Goal: Feedback & Contribution: Submit feedback/report problem

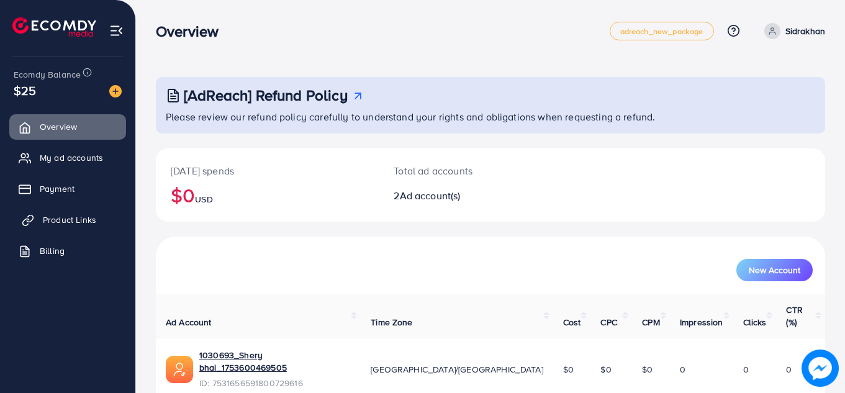
click at [84, 223] on span "Product Links" at bounding box center [69, 219] width 53 height 12
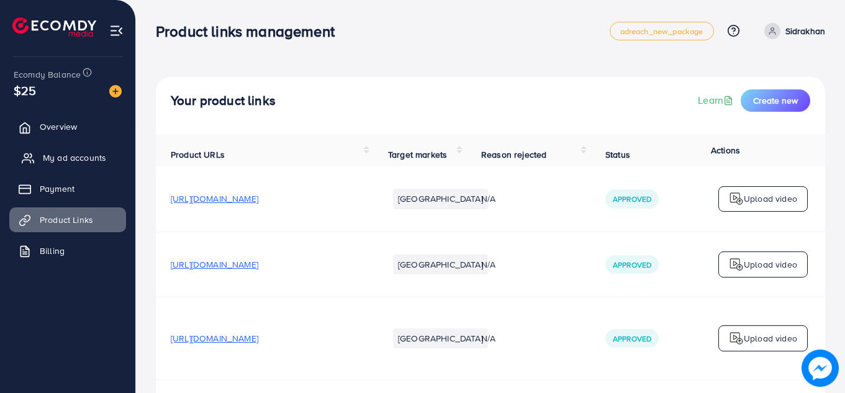
click at [60, 155] on span "My ad accounts" at bounding box center [74, 157] width 63 height 12
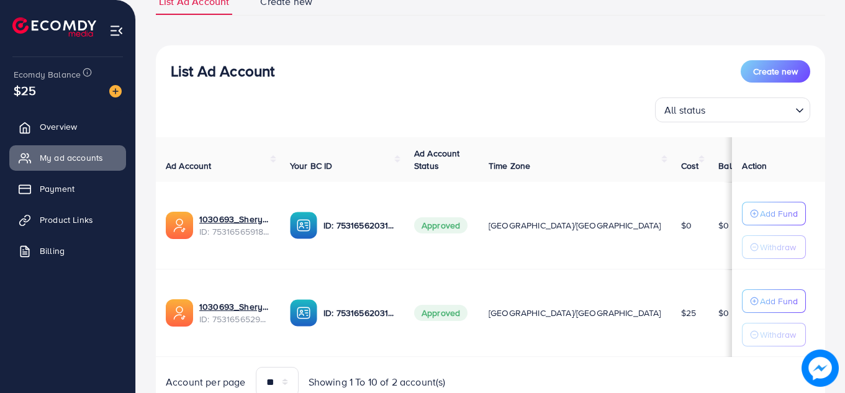
scroll to position [157, 0]
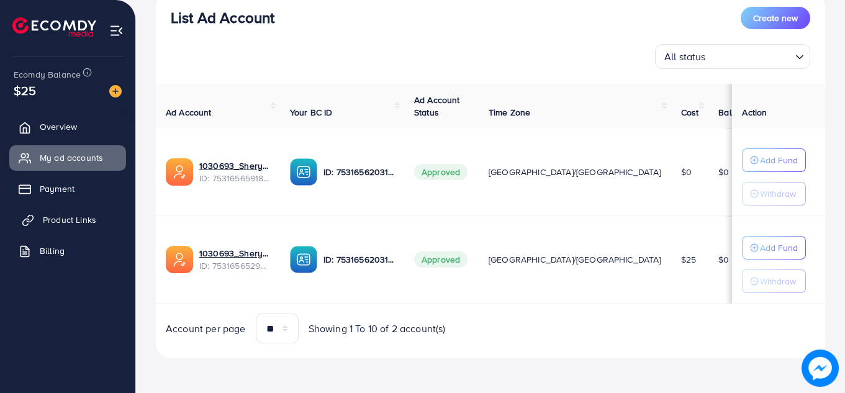
click at [78, 223] on span "Product Links" at bounding box center [69, 219] width 53 height 12
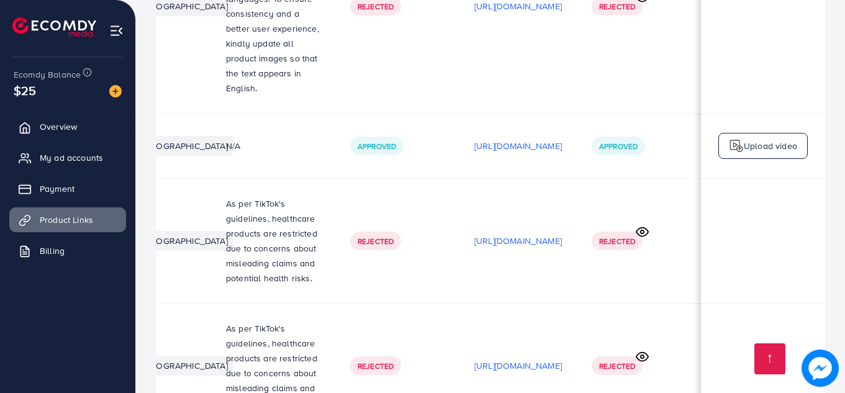
scroll to position [0, 376]
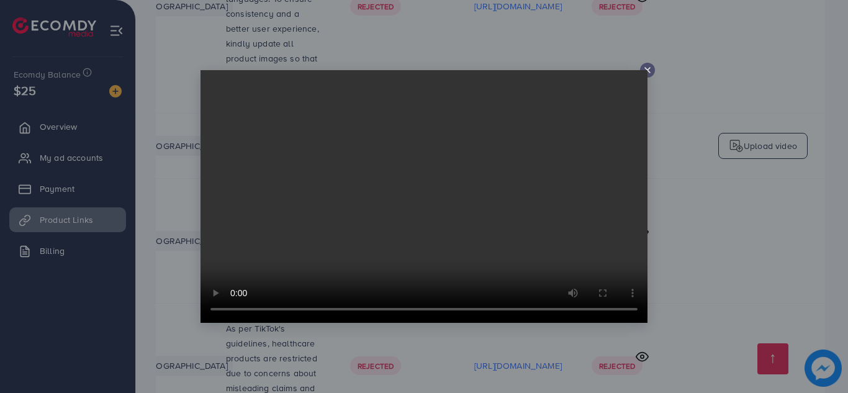
click at [649, 71] on icon at bounding box center [647, 70] width 10 height 10
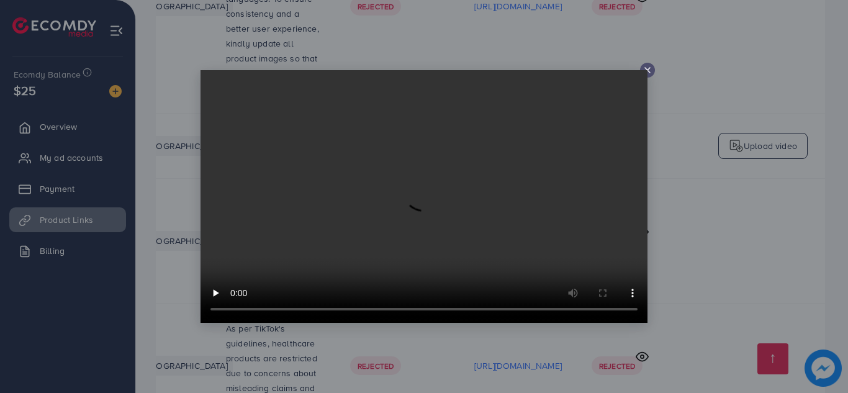
click at [650, 67] on icon at bounding box center [647, 70] width 10 height 10
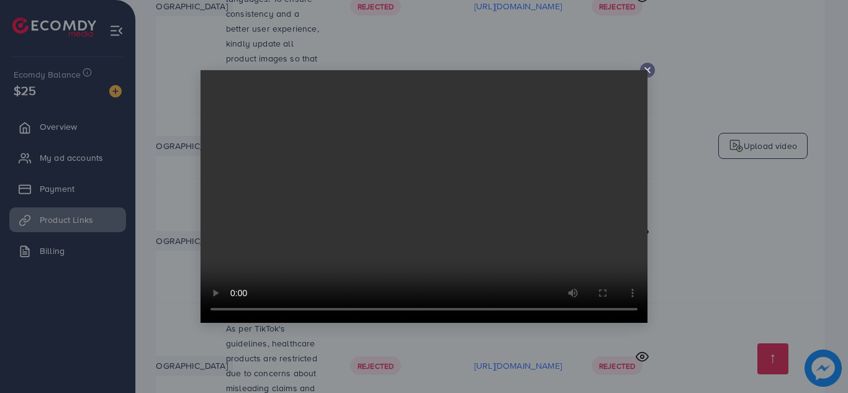
click at [644, 70] on icon at bounding box center [647, 70] width 10 height 10
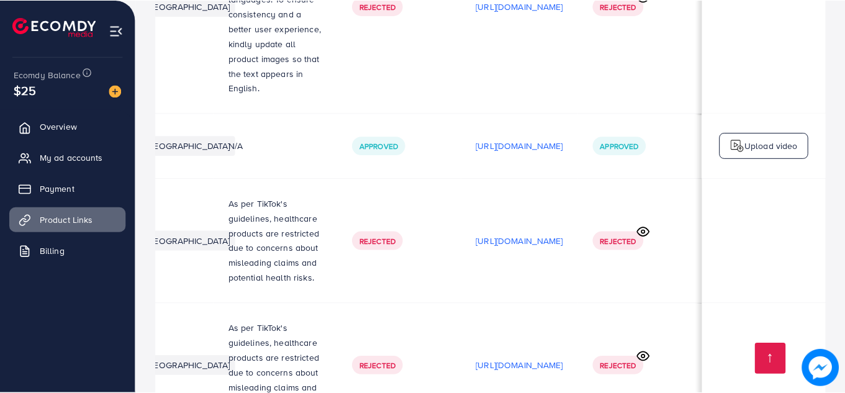
scroll to position [0, 373]
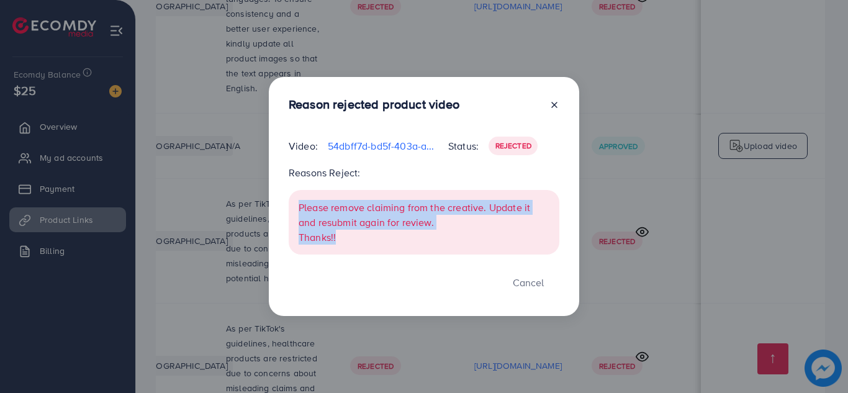
drag, startPoint x: 292, startPoint y: 199, endPoint x: 374, endPoint y: 246, distance: 94.5
click at [374, 246] on div "Please remove claiming from the creative. Update it and resubmit again for revi…" at bounding box center [424, 222] width 271 height 65
copy div "Please remove claiming from the creative. Update it and resubmit again for revi…"
click at [557, 106] on icon at bounding box center [554, 105] width 10 height 10
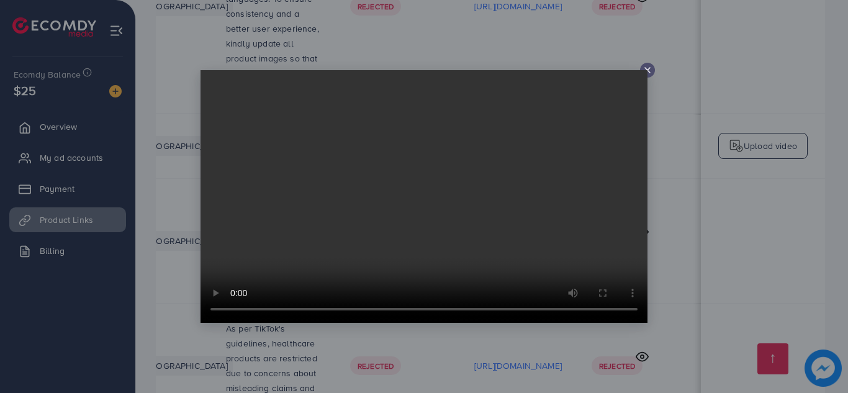
click at [647, 69] on icon at bounding box center [647, 70] width 10 height 10
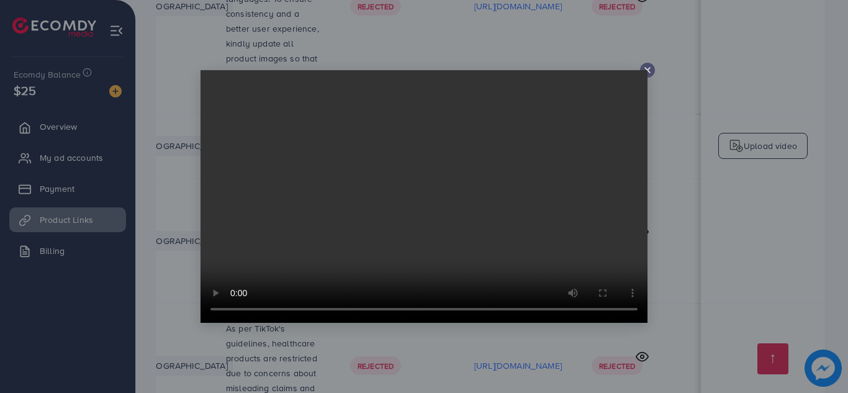
click at [644, 68] on icon at bounding box center [647, 70] width 10 height 10
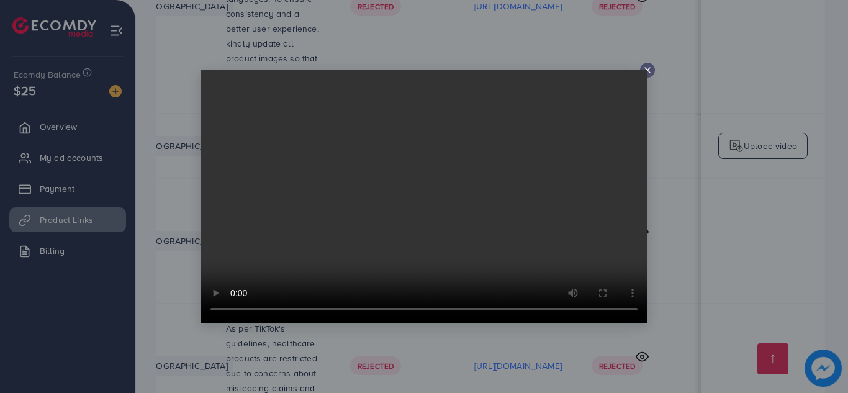
click at [649, 70] on icon at bounding box center [647, 70] width 10 height 10
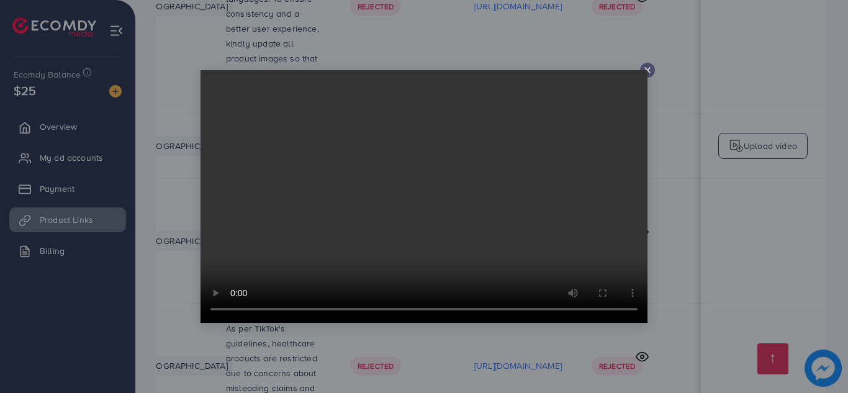
click at [651, 64] on div at bounding box center [647, 70] width 15 height 15
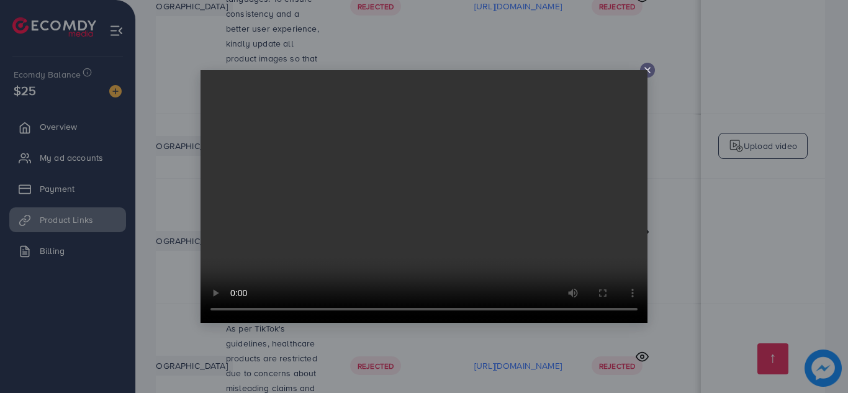
click at [646, 70] on video at bounding box center [423, 196] width 447 height 253
click at [645, 68] on line at bounding box center [647, 70] width 5 height 5
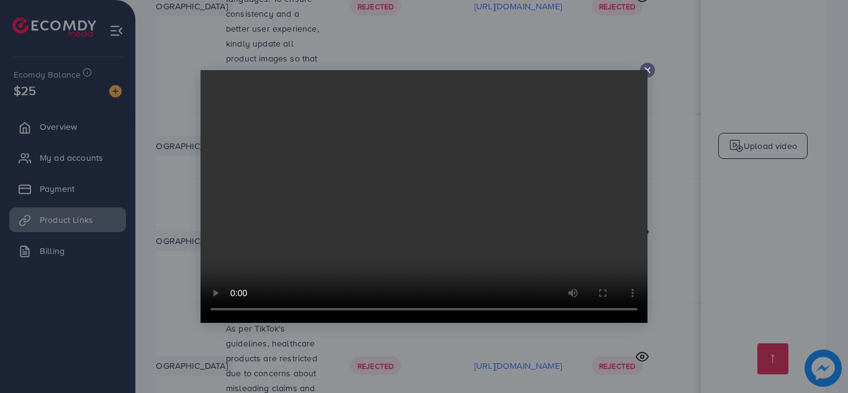
click at [649, 70] on icon at bounding box center [647, 70] width 10 height 10
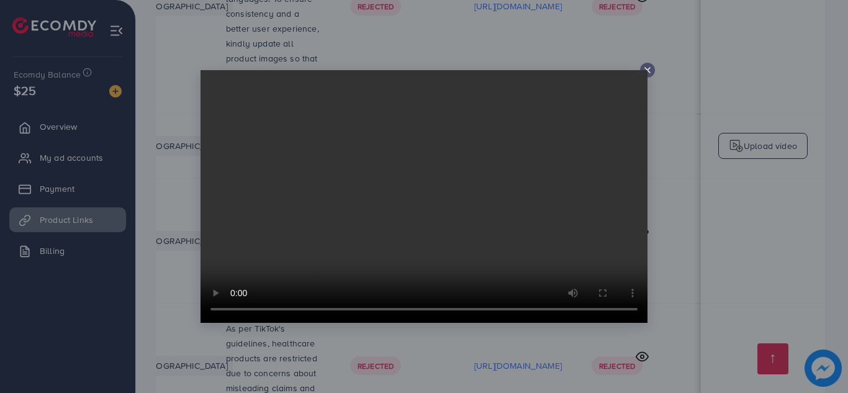
click at [640, 68] on div at bounding box center [647, 70] width 15 height 15
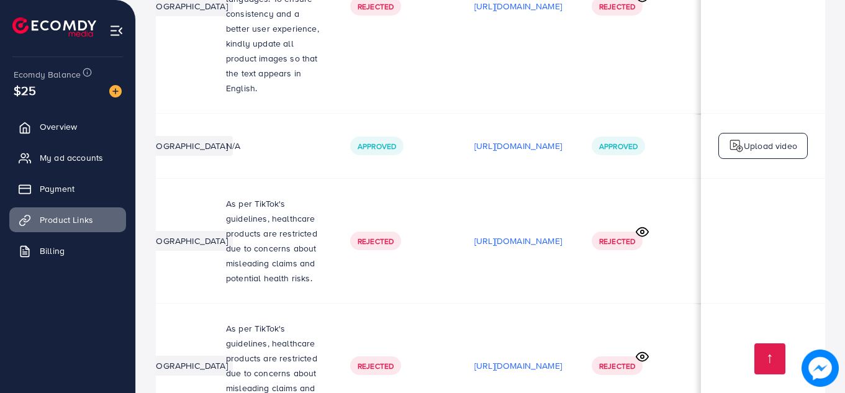
scroll to position [0, 1]
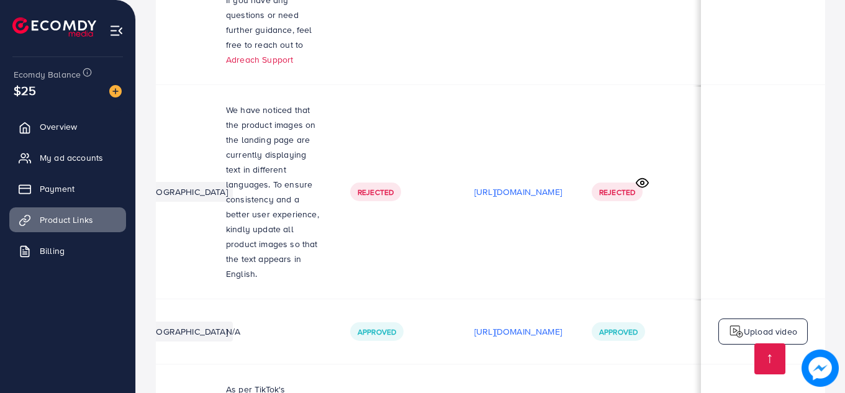
scroll to position [3578, 0]
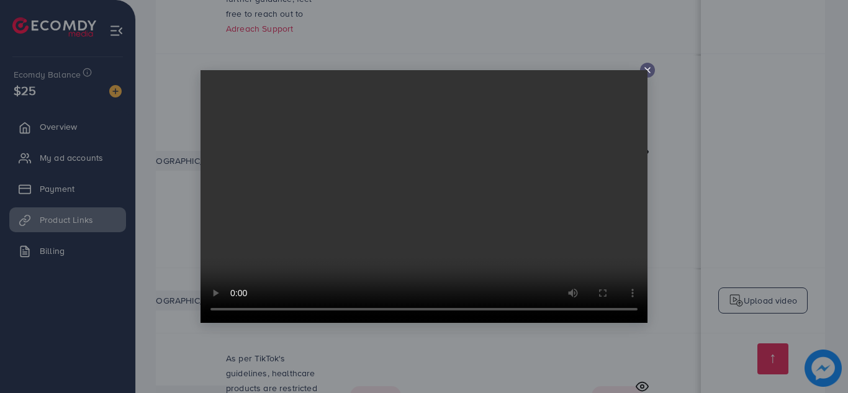
click at [649, 74] on icon at bounding box center [647, 70] width 10 height 10
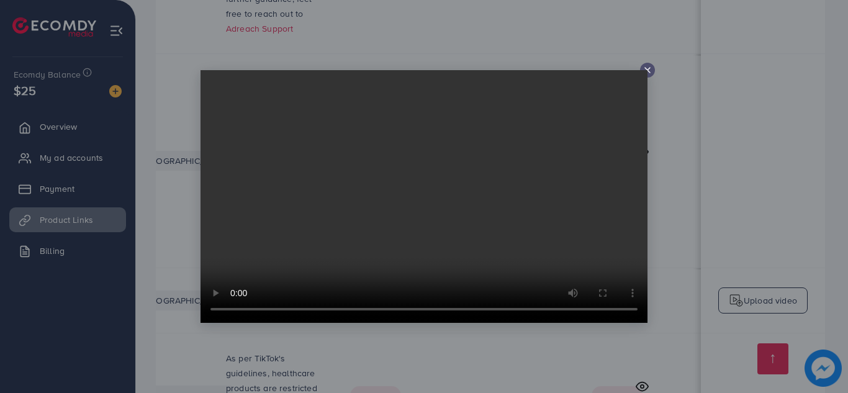
click at [650, 69] on icon at bounding box center [647, 70] width 10 height 10
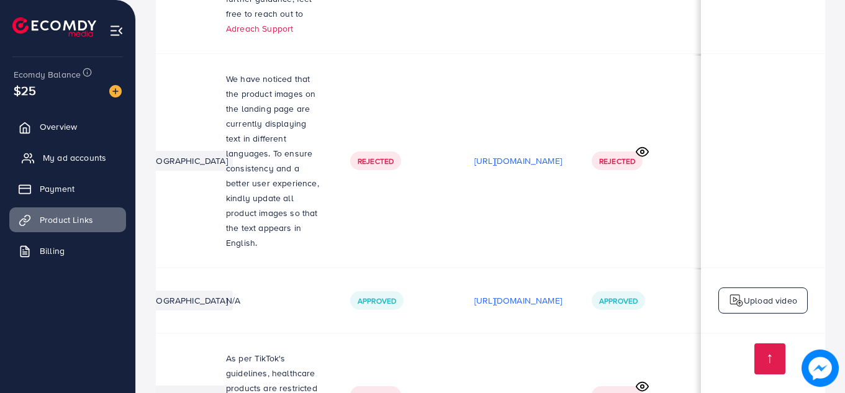
click at [94, 152] on span "My ad accounts" at bounding box center [74, 157] width 63 height 12
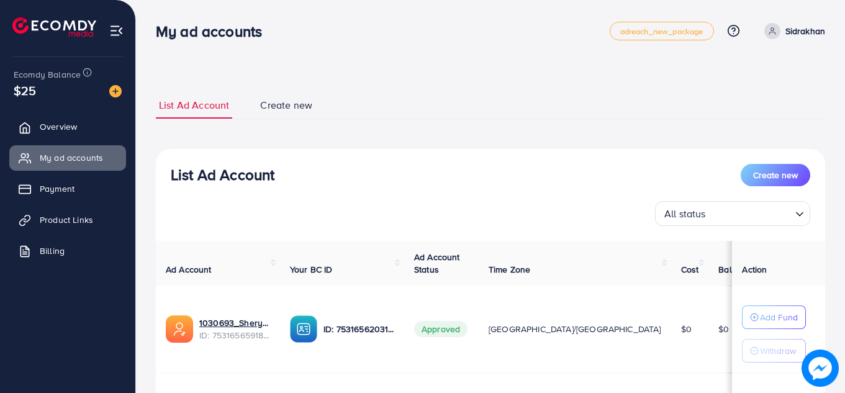
scroll to position [157, 0]
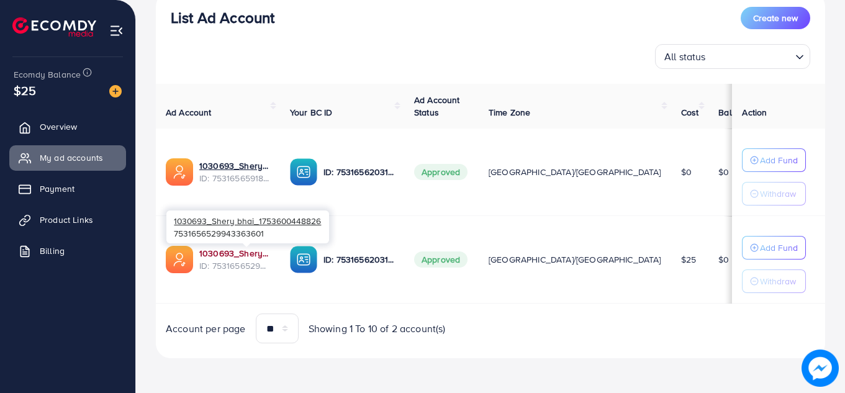
click at [249, 249] on link "1030693_Shery bhai_1753600448826" at bounding box center [234, 253] width 71 height 12
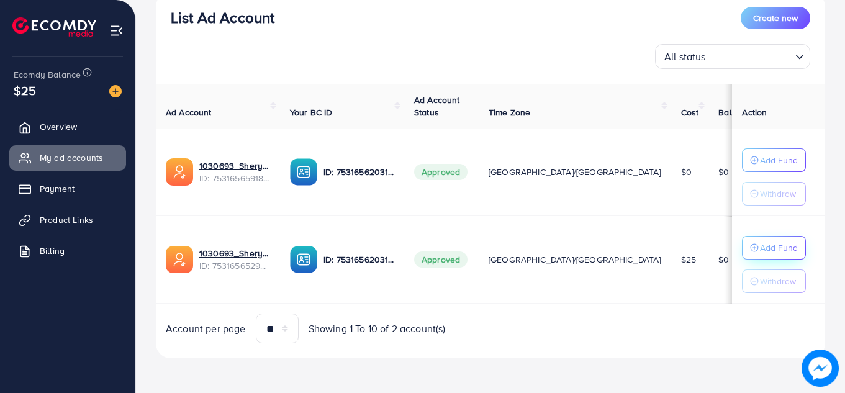
click at [760, 253] on p "Add Fund" at bounding box center [779, 247] width 38 height 15
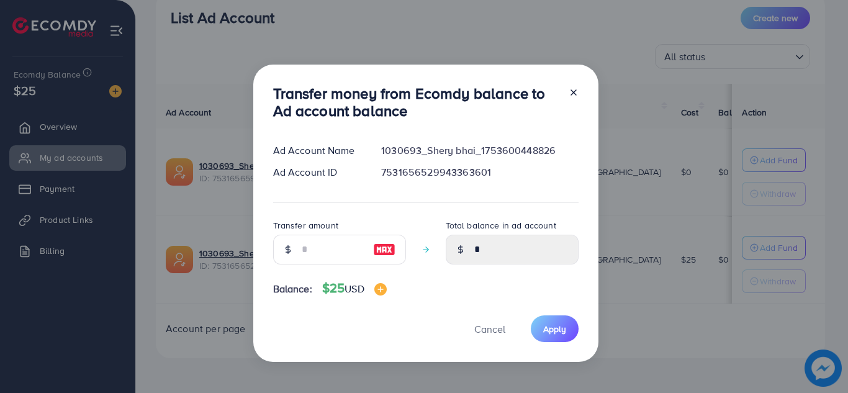
click at [368, 246] on div at bounding box center [384, 250] width 43 height 30
click at [357, 245] on input "number" at bounding box center [333, 250] width 62 height 30
type input "*"
type input "****"
type input "**"
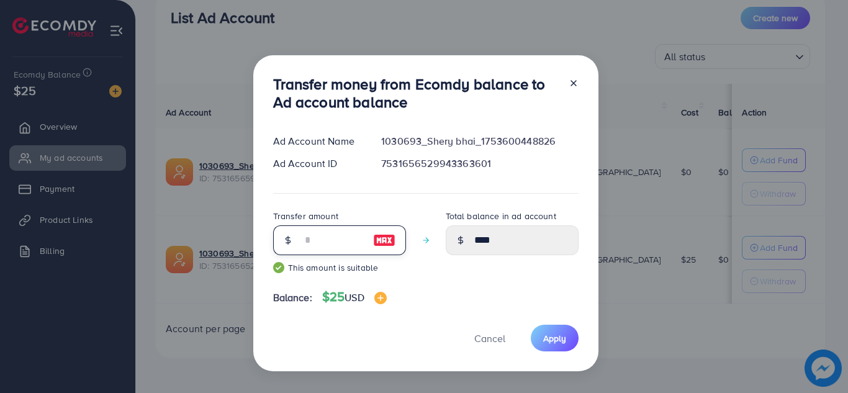
type input "*****"
type input "**"
click at [562, 332] on span "Apply" at bounding box center [554, 338] width 23 height 12
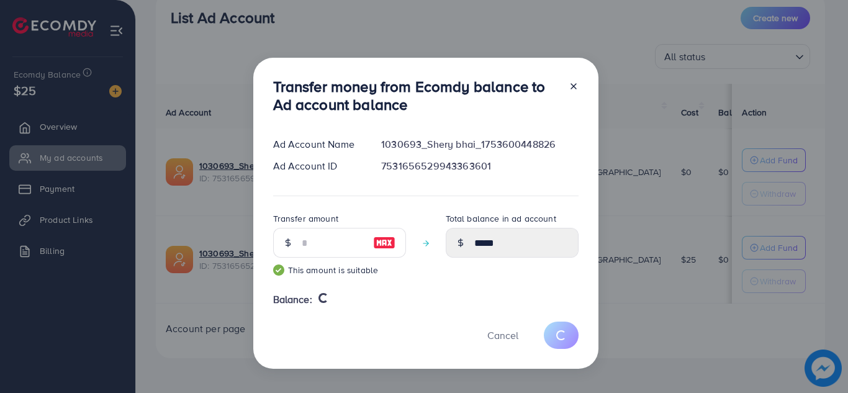
type input "*"
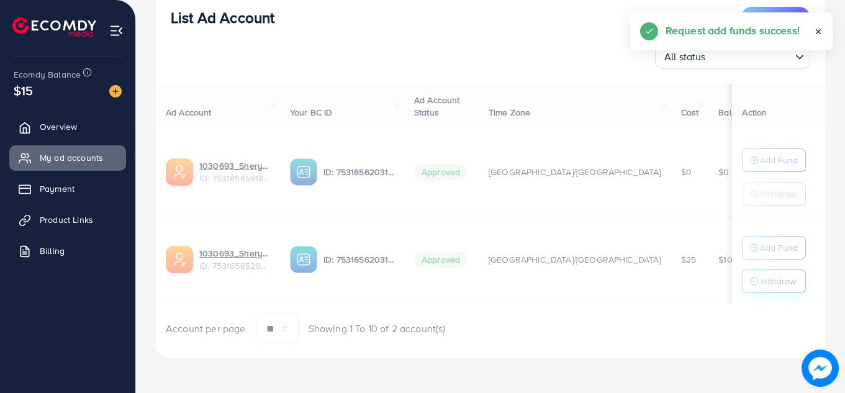
click at [774, 280] on div "Ad Account Your BC ID Ad Account Status Time Zone Cost Balance Action 1030693_S…" at bounding box center [490, 214] width 669 height 260
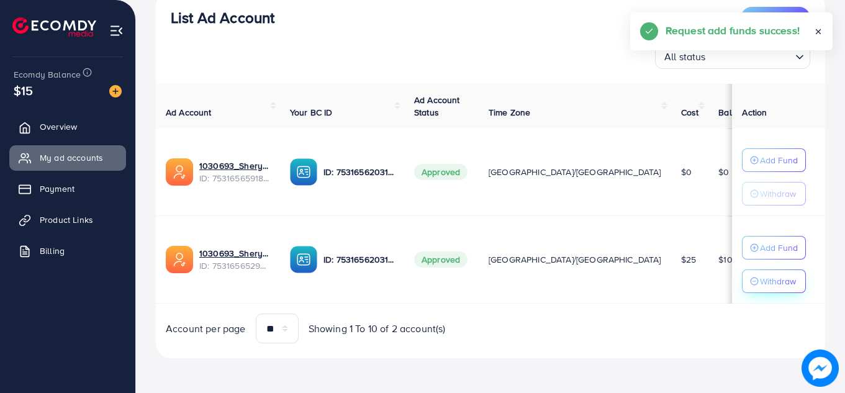
click at [774, 280] on p "Withdraw" at bounding box center [778, 281] width 36 height 15
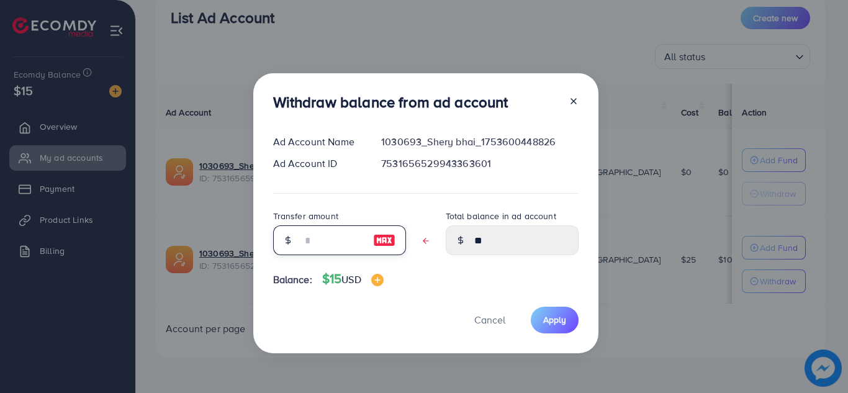
click at [346, 243] on input "text" at bounding box center [333, 240] width 62 height 30
type input "*"
type input "****"
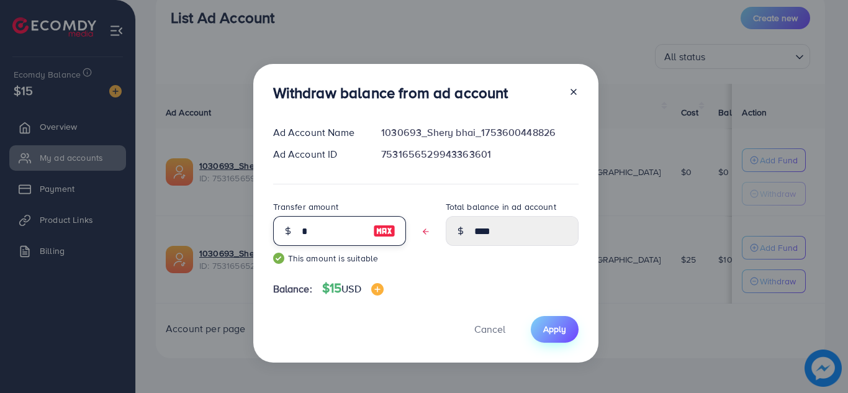
type input "*"
click at [549, 325] on span "Apply" at bounding box center [554, 329] width 23 height 12
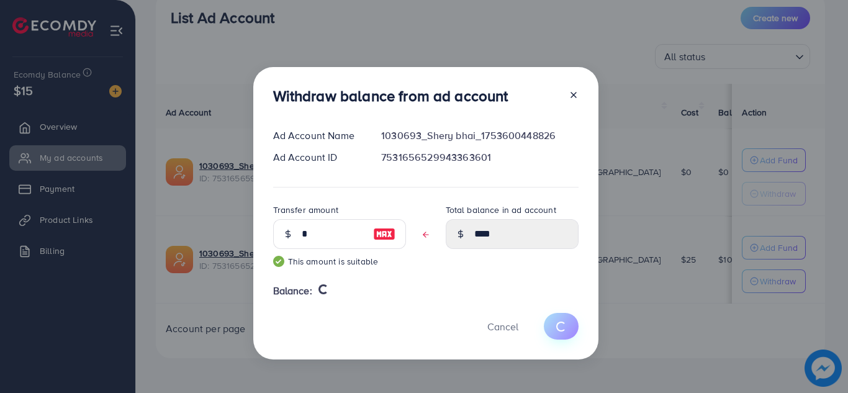
type input "**"
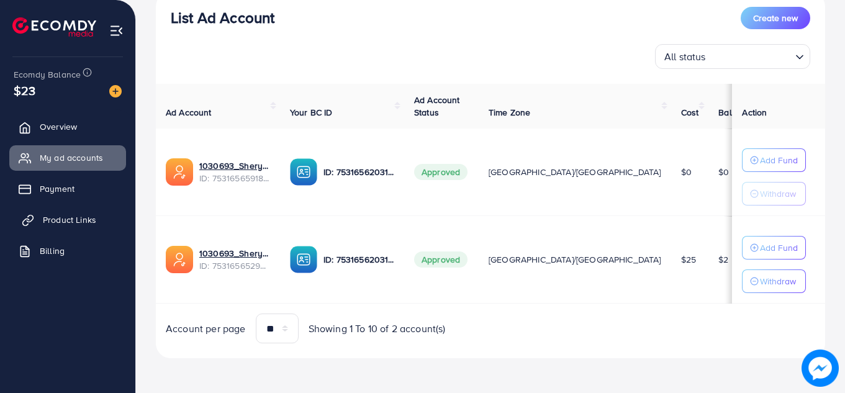
click at [52, 225] on span "Product Links" at bounding box center [69, 219] width 53 height 12
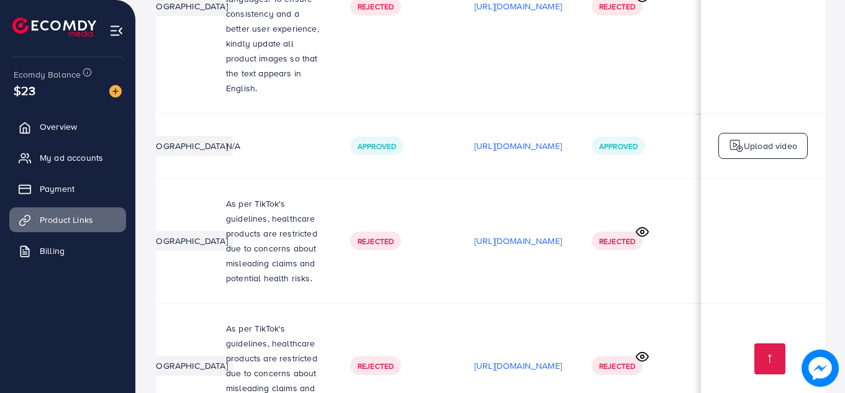
scroll to position [0, 376]
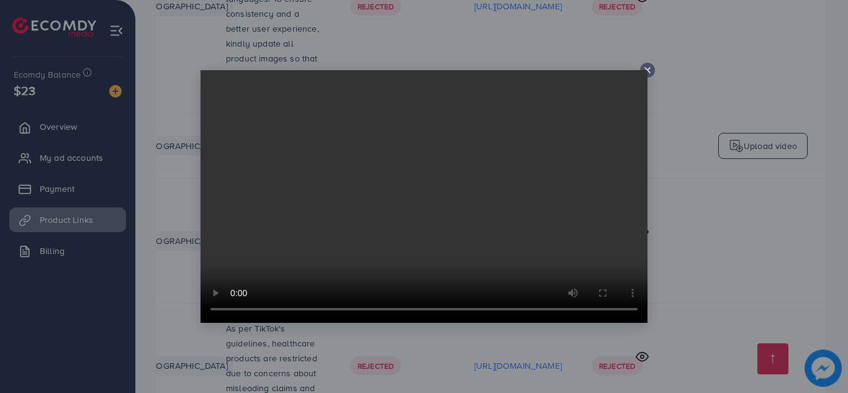
click at [647, 65] on icon at bounding box center [647, 70] width 10 height 10
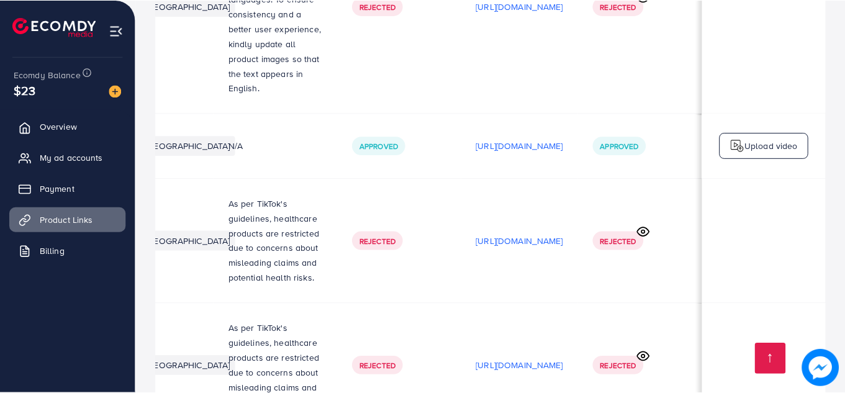
scroll to position [0, 373]
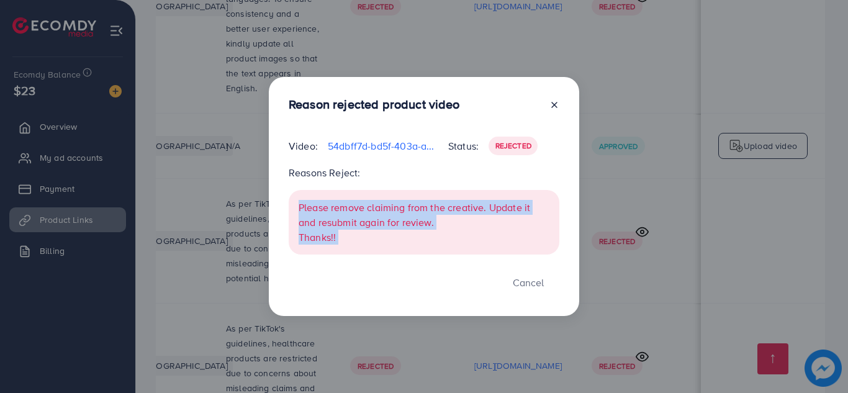
drag, startPoint x: 297, startPoint y: 204, endPoint x: 423, endPoint y: 300, distance: 158.5
click at [423, 300] on div "Reason rejected product video Video: 54dbff7d-bd5f-403a-a351-8ef84c011540-17565…" at bounding box center [424, 196] width 310 height 239
copy div "Please remove claiming from the creative. Update it and resubmit again for revi…"
click at [539, 290] on button "Cancel" at bounding box center [528, 282] width 62 height 27
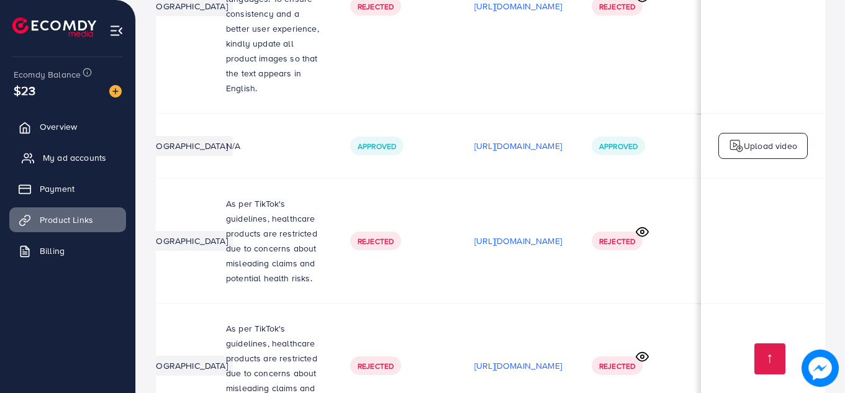
click at [103, 161] on span "My ad accounts" at bounding box center [74, 157] width 63 height 12
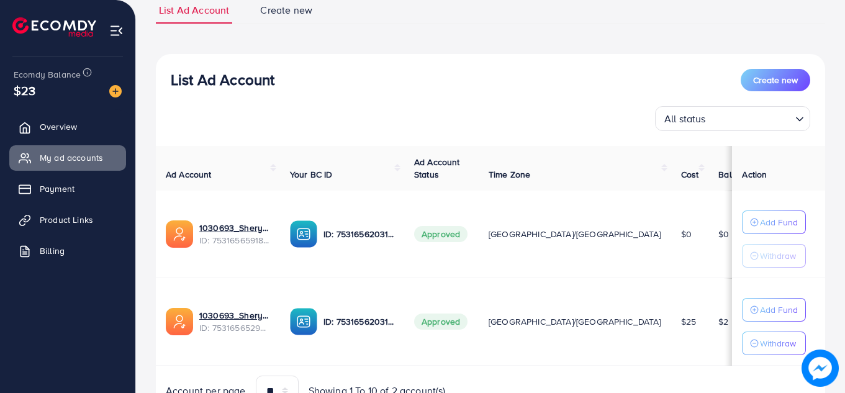
scroll to position [157, 0]
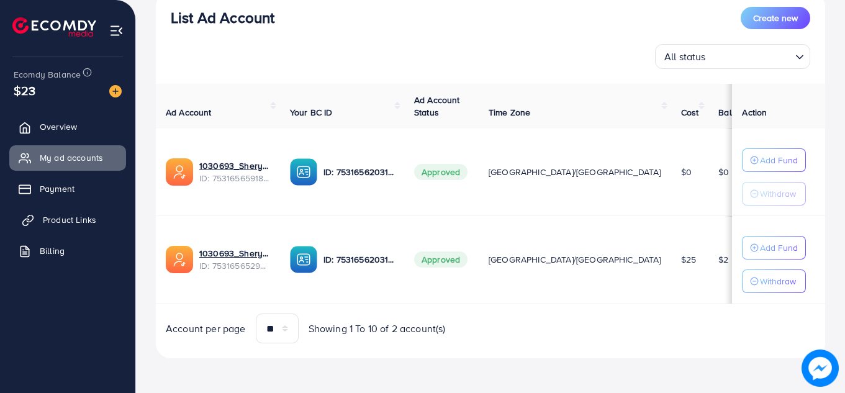
click at [109, 230] on link "Product Links" at bounding box center [67, 219] width 117 height 25
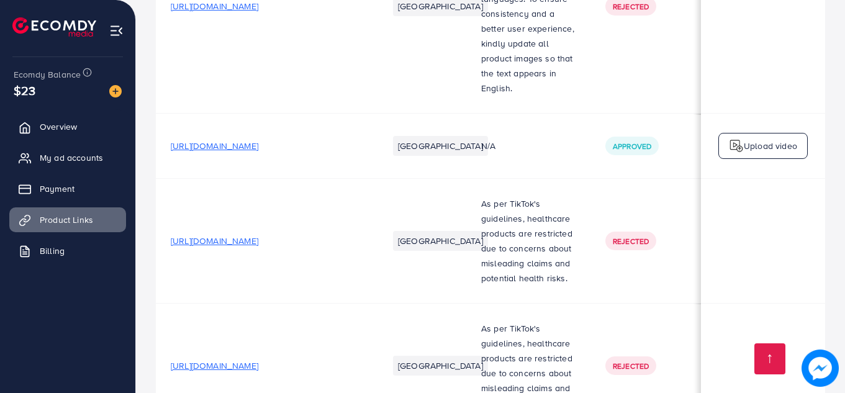
scroll to position [0, 376]
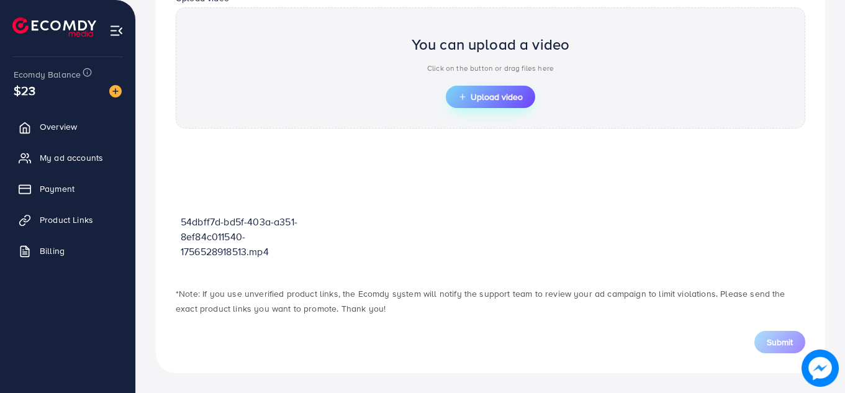
click at [501, 93] on span "Upload video" at bounding box center [490, 96] width 65 height 9
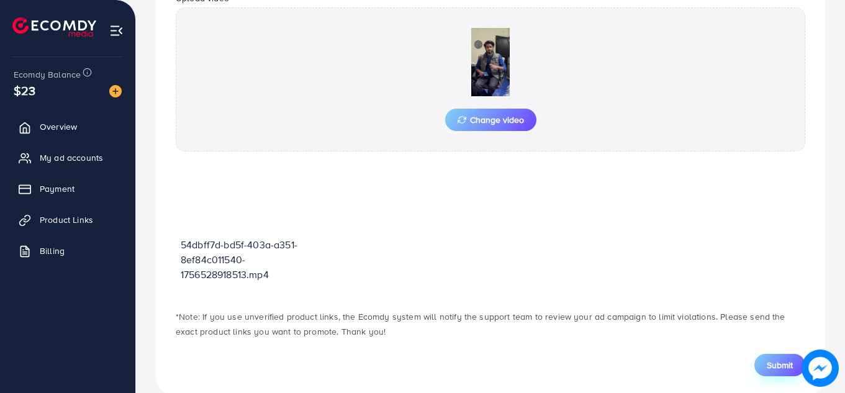
click at [779, 371] on span "Submit" at bounding box center [779, 365] width 26 height 12
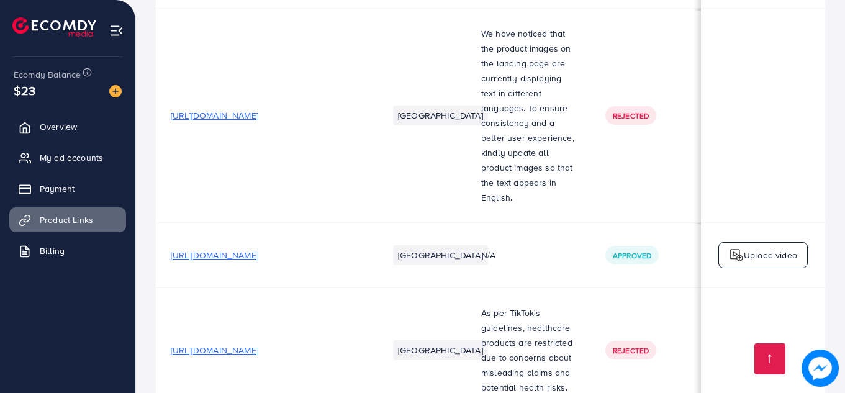
scroll to position [3617, 0]
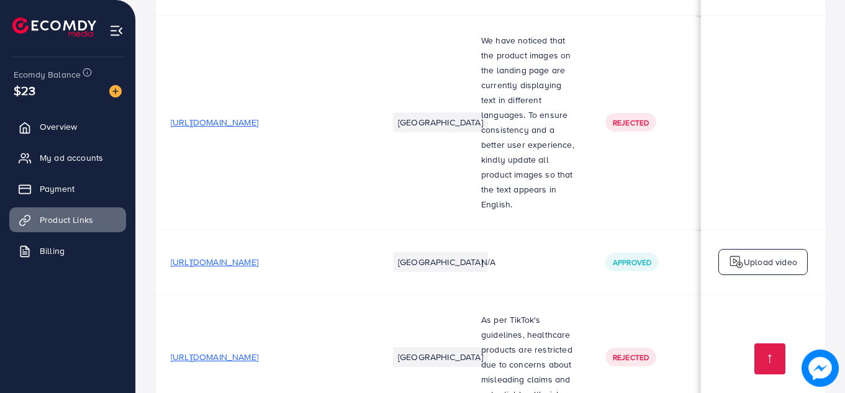
drag, startPoint x: 459, startPoint y: 107, endPoint x: 520, endPoint y: 133, distance: 66.5
